Goal: Find specific page/section: Find specific page/section

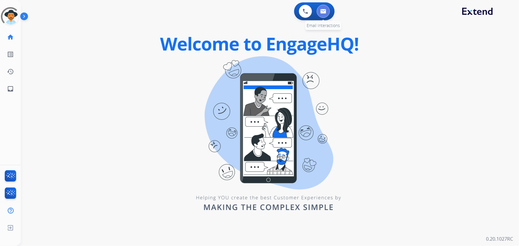
click at [319, 15] on button at bounding box center [323, 11] width 13 height 13
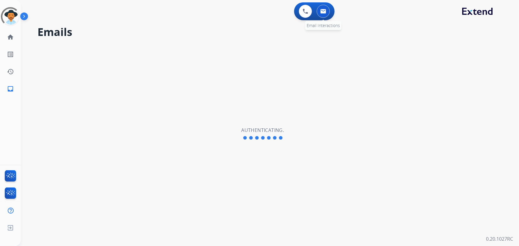
select select "**********"
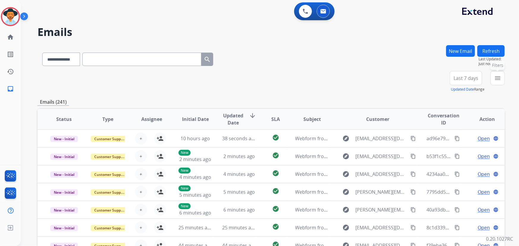
click at [498, 77] on mat-icon "menu" at bounding box center [497, 78] width 7 height 7
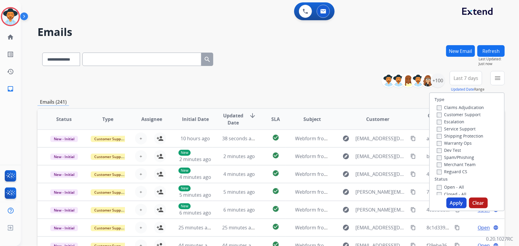
click at [449, 116] on label "Customer Support" at bounding box center [459, 115] width 44 height 6
click at [449, 134] on label "Shipping Protection" at bounding box center [460, 136] width 46 height 6
click at [451, 174] on label "Reguard CS" at bounding box center [452, 172] width 30 height 6
click at [452, 200] on button "Apply" at bounding box center [456, 203] width 20 height 11
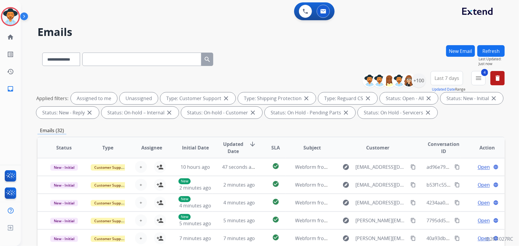
click at [481, 79] on mat-icon "menu" at bounding box center [478, 78] width 7 height 7
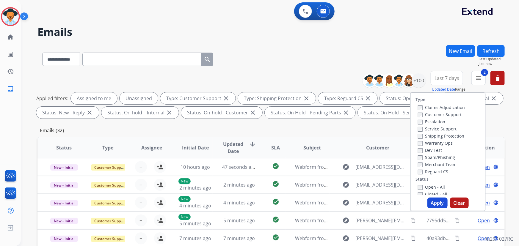
click at [435, 201] on button "Apply" at bounding box center [437, 203] width 20 height 11
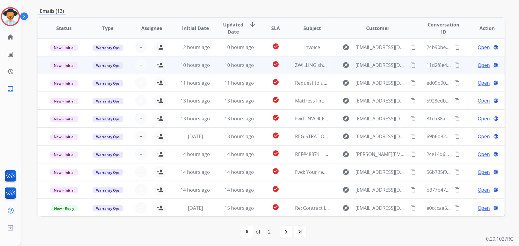
scroll to position [120, 0]
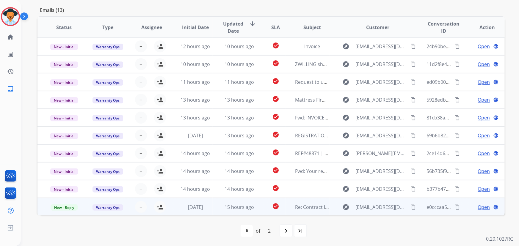
click at [482, 207] on span "Open" at bounding box center [483, 207] width 12 height 7
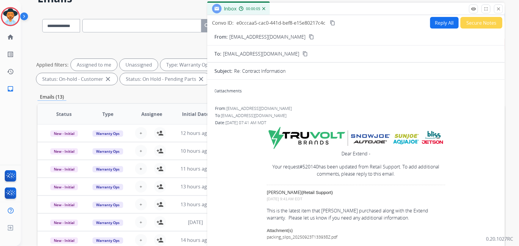
scroll to position [0, 0]
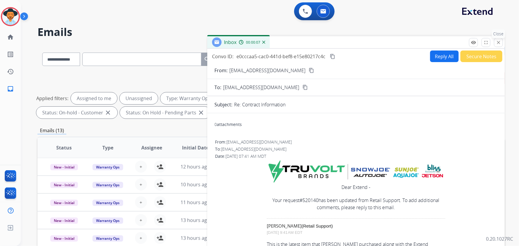
click at [497, 41] on mat-icon "close" at bounding box center [497, 42] width 5 height 5
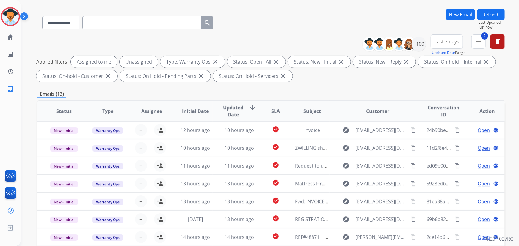
scroll to position [120, 0]
